Goal: Information Seeking & Learning: Check status

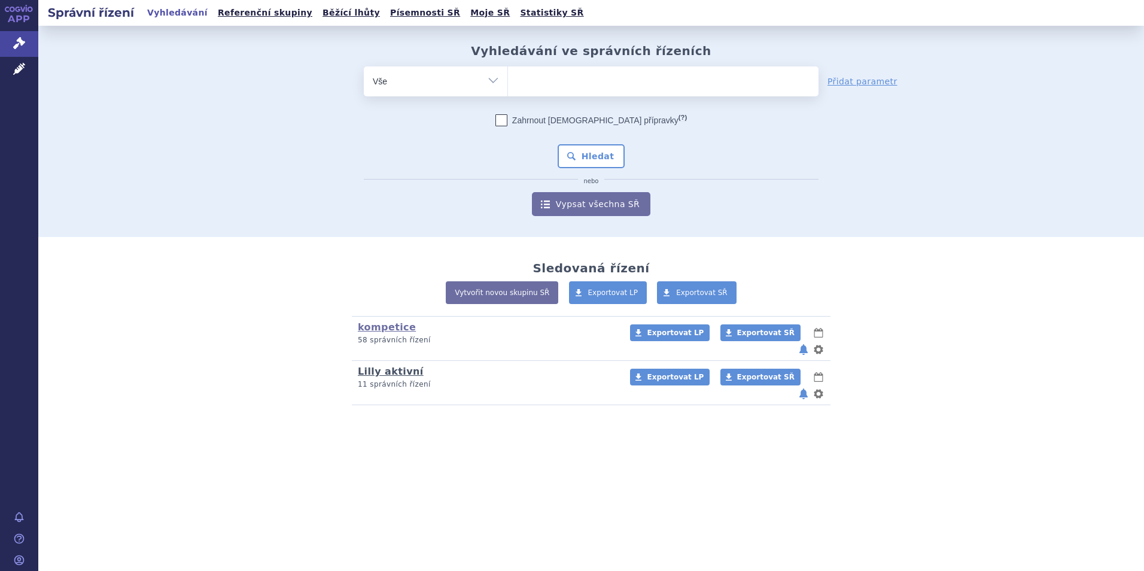
click at [380, 366] on link "Lilly aktivní" at bounding box center [391, 371] width 66 height 11
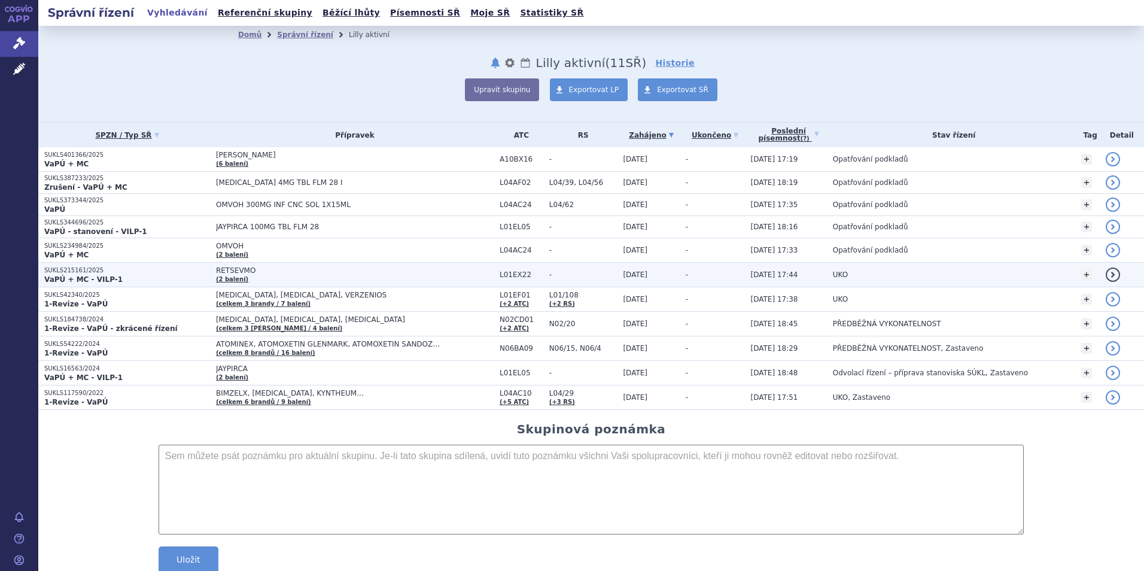
click at [131, 270] on p "SUKLS215161/2025" at bounding box center [127, 270] width 166 height 8
